Goal: Transaction & Acquisition: Book appointment/travel/reservation

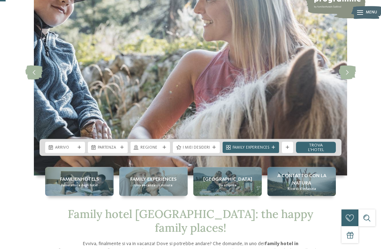
scroll to position [64, 0]
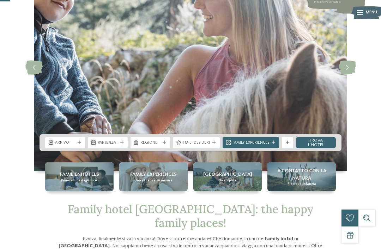
click at [82, 145] on div at bounding box center [80, 143] width 6 height 4
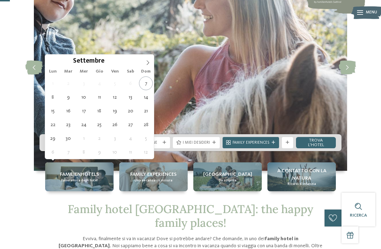
click at [153, 62] on span at bounding box center [148, 61] width 12 height 12
click at [149, 63] on icon at bounding box center [147, 62] width 5 height 5
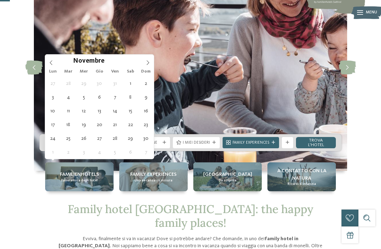
type div "[DATE]"
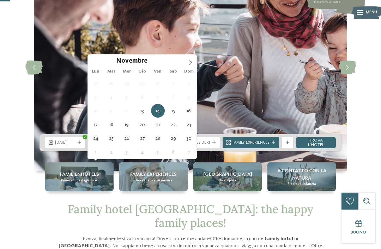
type div "[DATE]"
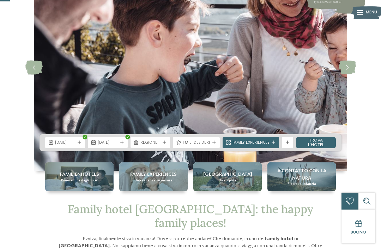
click at [165, 148] on div "Regione" at bounding box center [151, 142] width 40 height 11
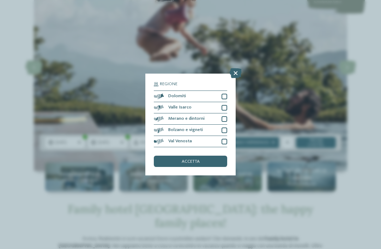
click at [223, 94] on div at bounding box center [225, 97] width 6 height 6
click at [224, 114] on div "Merano e dintorni" at bounding box center [190, 119] width 73 height 11
click at [223, 128] on div at bounding box center [225, 131] width 6 height 6
click at [224, 139] on div at bounding box center [225, 142] width 6 height 6
click at [201, 156] on div "accetta" at bounding box center [190, 161] width 73 height 11
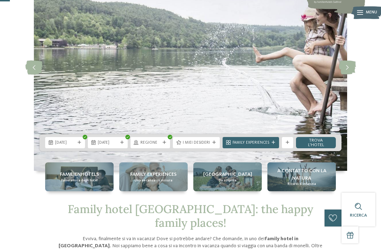
click at [216, 145] on div at bounding box center [214, 143] width 6 height 4
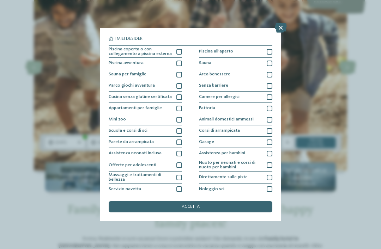
click at [181, 49] on div at bounding box center [179, 52] width 6 height 6
click at [181, 58] on div "Piscina avventura" at bounding box center [145, 63] width 73 height 11
click at [178, 74] on div at bounding box center [179, 75] width 6 height 6
click at [181, 84] on div at bounding box center [179, 86] width 6 height 6
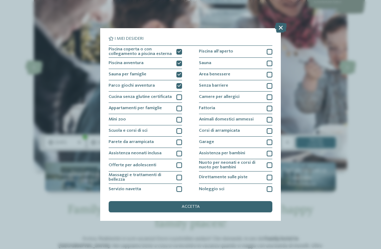
click at [269, 109] on div at bounding box center [270, 109] width 6 height 6
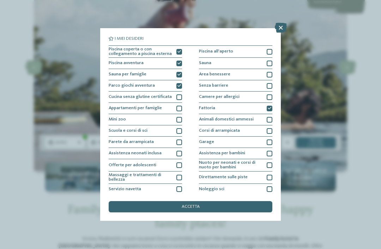
click at [178, 121] on div at bounding box center [179, 120] width 6 height 6
click at [181, 106] on div at bounding box center [179, 109] width 6 height 6
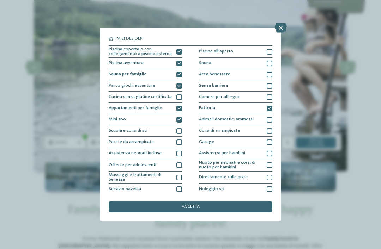
click at [272, 72] on div at bounding box center [270, 75] width 6 height 6
click at [271, 61] on div at bounding box center [270, 64] width 6 height 6
click at [270, 122] on div "Animali domestici ammessi" at bounding box center [235, 119] width 73 height 11
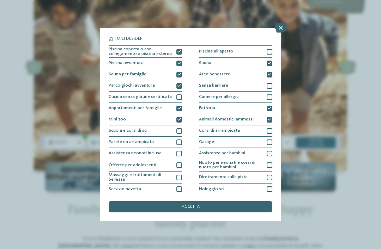
click at [271, 118] on icon at bounding box center [270, 120] width 4 height 4
click at [201, 201] on div "accetta" at bounding box center [191, 206] width 164 height 11
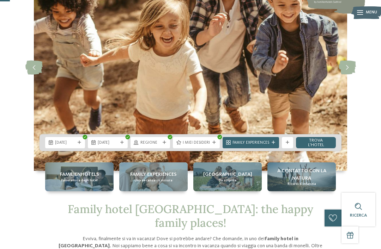
click at [318, 148] on link "trova l’hotel" at bounding box center [316, 142] width 40 height 11
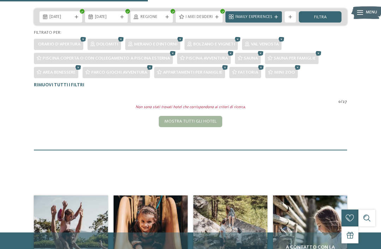
scroll to position [136, 0]
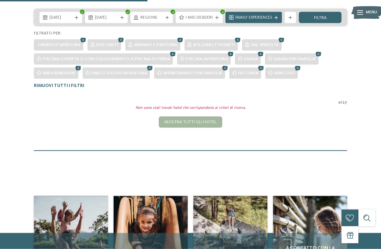
click at [152, 69] on icon at bounding box center [150, 68] width 8 height 7
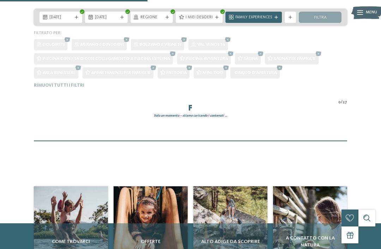
click at [85, 63] on div "[DATE] [DATE] Regione" at bounding box center [190, 48] width 381 height 79
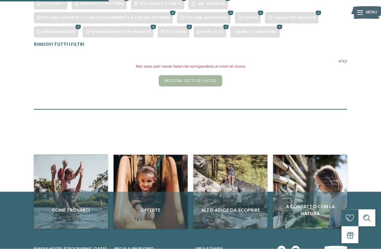
scroll to position [53, 0]
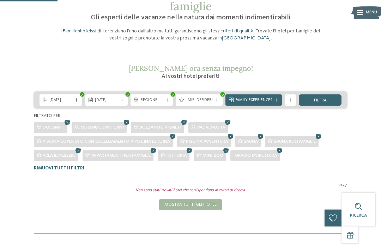
click at [208, 99] on span "I miei desideri" at bounding box center [199, 101] width 27 height 6
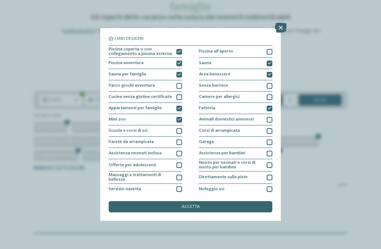
click at [181, 52] on icon at bounding box center [179, 52] width 4 height 4
click at [179, 67] on div "Piscina avventura" at bounding box center [145, 63] width 73 height 11
click at [180, 71] on div "Sauna per famiglie" at bounding box center [145, 74] width 73 height 11
click at [178, 104] on div "Appartamenti per famiglie" at bounding box center [145, 108] width 73 height 11
click at [180, 119] on icon at bounding box center [179, 120] width 4 height 4
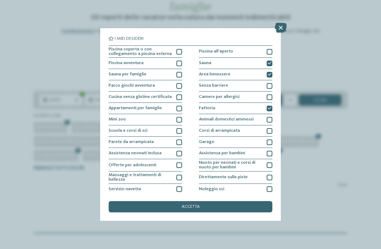
click at [268, 103] on div "Fattoria" at bounding box center [235, 108] width 73 height 11
click at [268, 75] on icon at bounding box center [270, 75] width 4 height 4
click at [271, 62] on icon at bounding box center [270, 64] width 4 height 4
click at [210, 201] on div "accetta" at bounding box center [191, 206] width 164 height 11
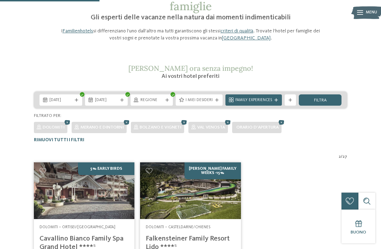
scroll to position [173, 0]
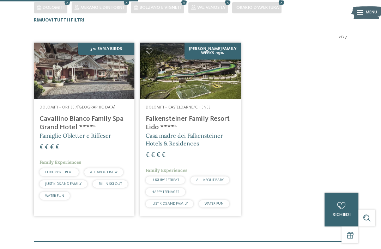
click at [213, 91] on img at bounding box center [190, 71] width 101 height 56
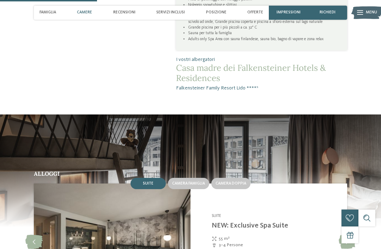
scroll to position [604, 0]
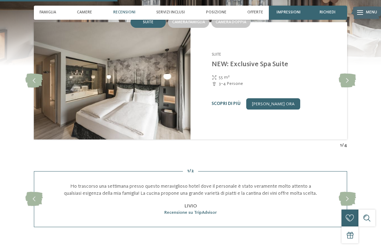
click at [346, 88] on icon at bounding box center [347, 81] width 17 height 14
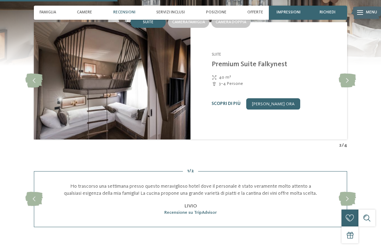
click at [348, 88] on icon at bounding box center [347, 81] width 17 height 14
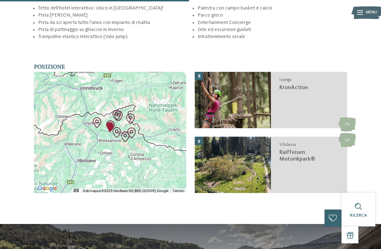
scroll to position [1005, 0]
